Goal: Task Accomplishment & Management: Complete application form

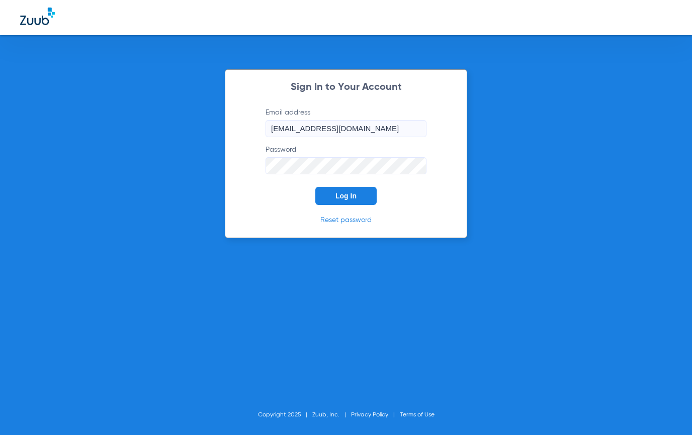
click at [337, 202] on button "Log In" at bounding box center [345, 196] width 61 height 18
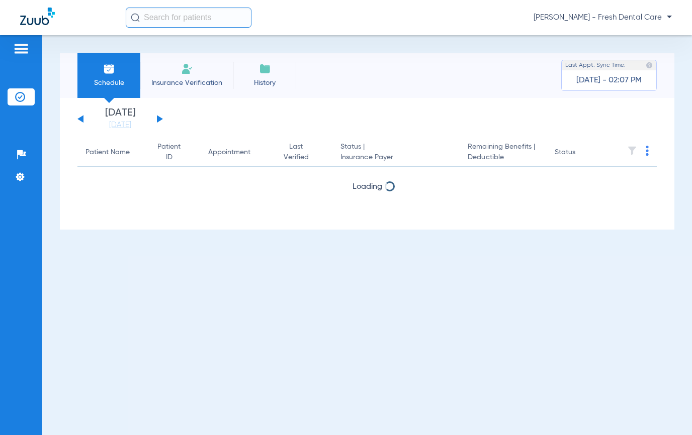
click at [172, 74] on li "Insurance Verification" at bounding box center [186, 75] width 93 height 45
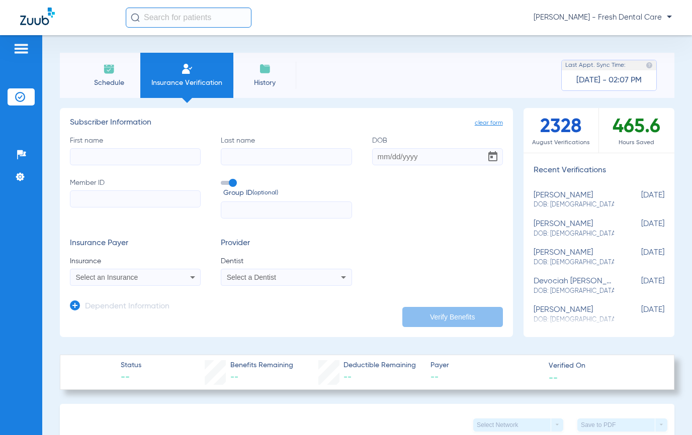
click at [112, 161] on input "First name" at bounding box center [135, 156] width 131 height 17
type input "[PERSON_NAME]"
type input "[DATE]"
click at [80, 203] on input "Member ID" at bounding box center [135, 198] width 131 height 17
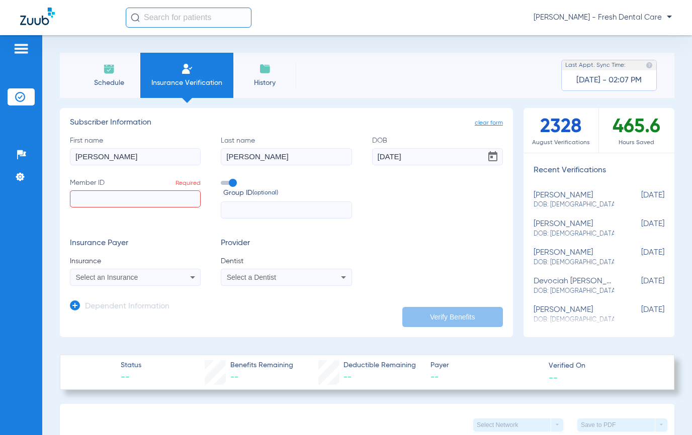
paste input "44026325"
type input "44026325"
click at [253, 212] on input "text" at bounding box center [286, 210] width 131 height 17
paste input "WCTX2405"
type input "WCTX2405"
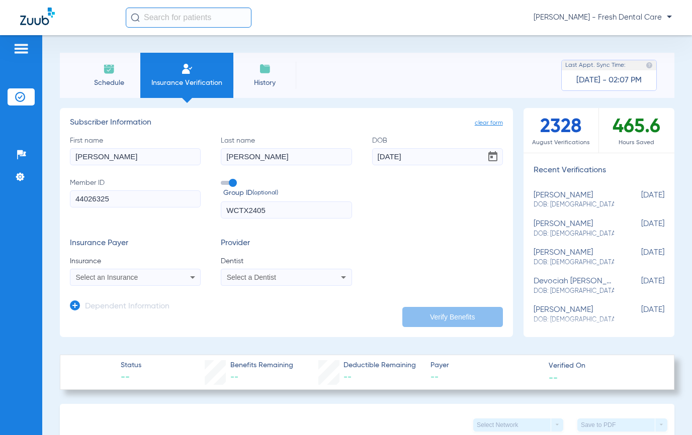
click at [268, 276] on span "Select a Dentist" at bounding box center [251, 277] width 49 height 8
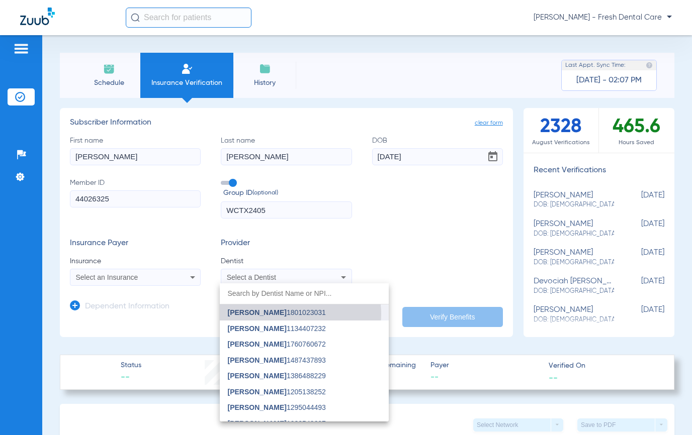
click at [285, 314] on span "[PERSON_NAME] 1801023031" at bounding box center [277, 312] width 98 height 7
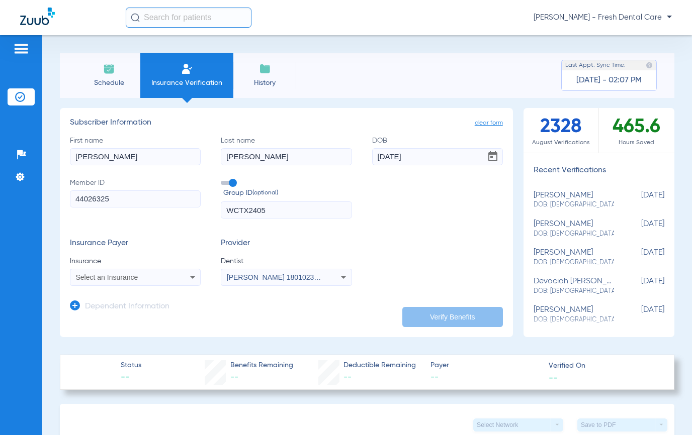
click at [155, 274] on div "Select an Insurance" at bounding box center [123, 277] width 95 height 7
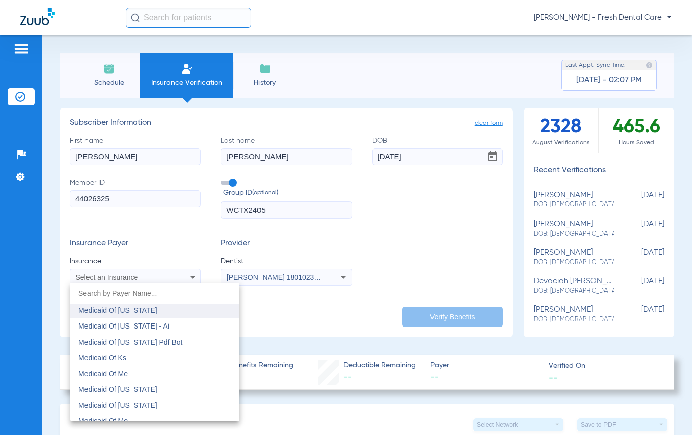
scroll to position [3887, 0]
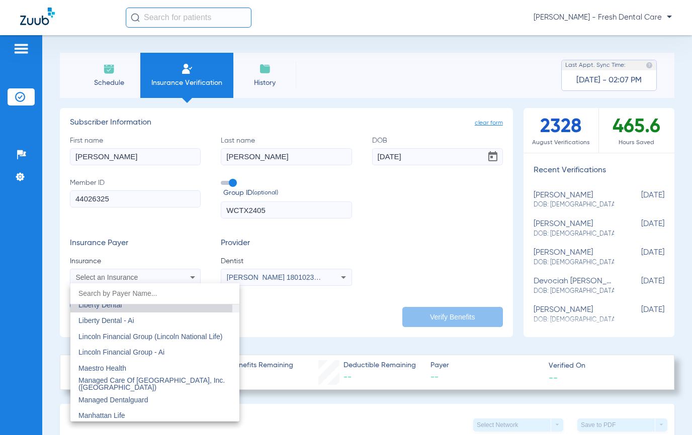
click at [108, 308] on span "Liberty Dental" at bounding box center [99, 305] width 43 height 8
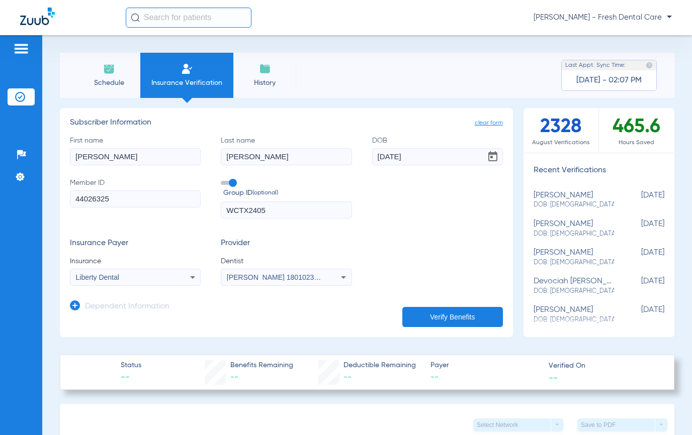
click at [422, 228] on form "First name [PERSON_NAME] Last name [PERSON_NAME] DOB [DEMOGRAPHIC_DATA] Member …" at bounding box center [286, 211] width 433 height 151
click at [451, 310] on button "Verify Benefits" at bounding box center [452, 317] width 101 height 20
